Goal: Task Accomplishment & Management: Complete application form

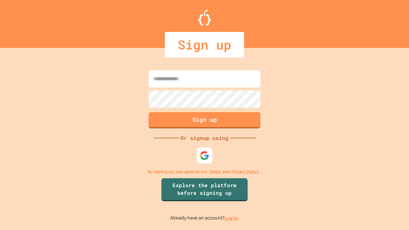
click at [232, 218] on link "Log in." at bounding box center [231, 218] width 15 height 7
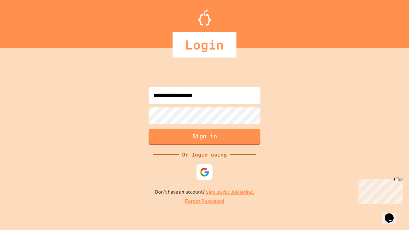
type input "**********"
